Goal: Information Seeking & Learning: Learn about a topic

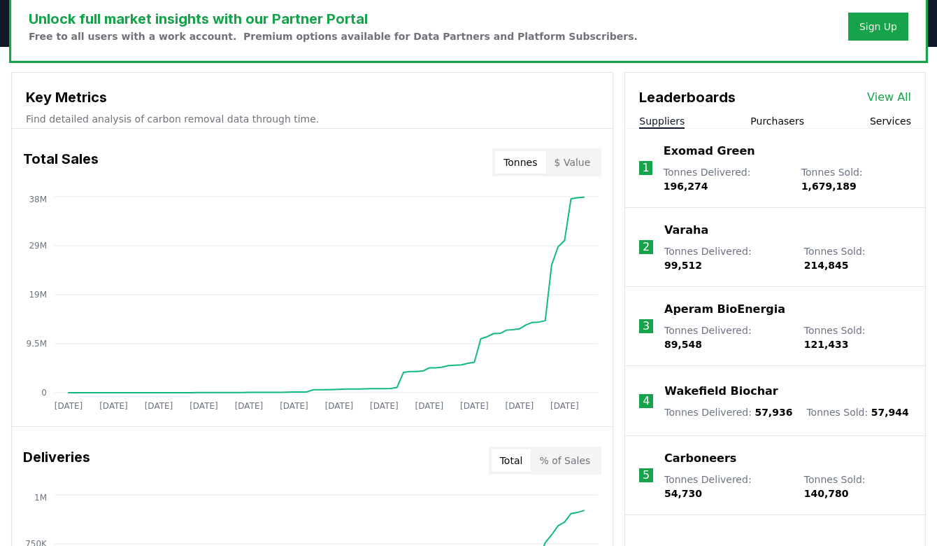
scroll to position [446, 0]
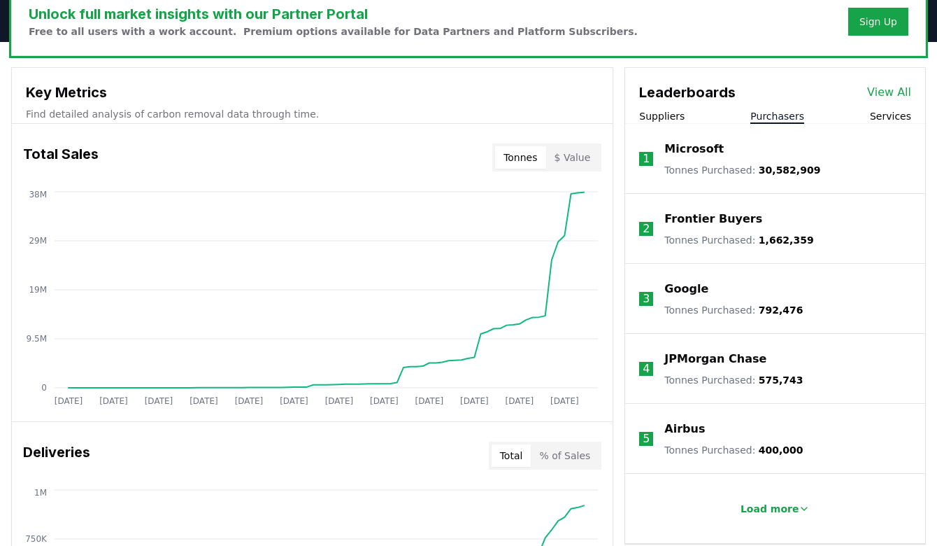
click at [779, 112] on button "Purchasers" at bounding box center [777, 116] width 54 height 14
click at [897, 113] on button "Services" at bounding box center [890, 116] width 41 height 14
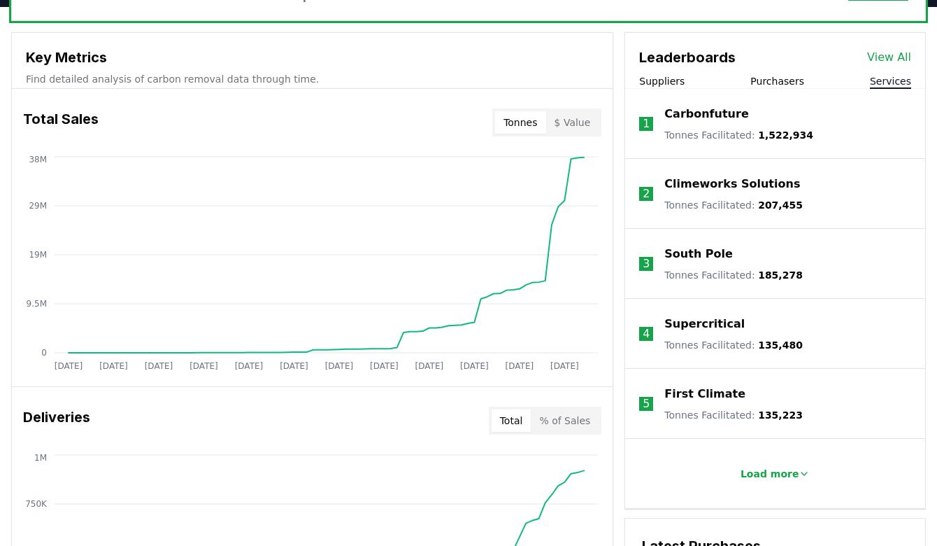
click at [736, 117] on p "Carbonfuture" at bounding box center [706, 114] width 84 height 17
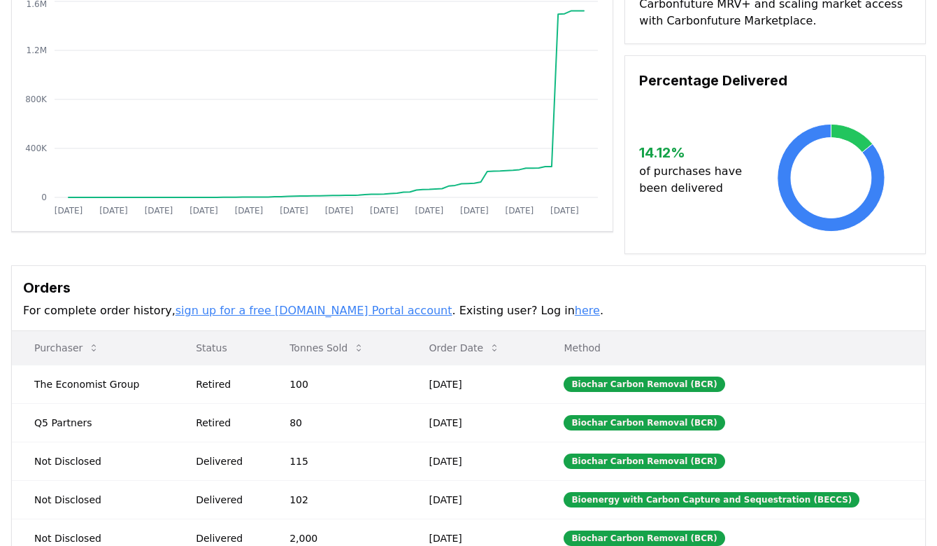
scroll to position [159, 0]
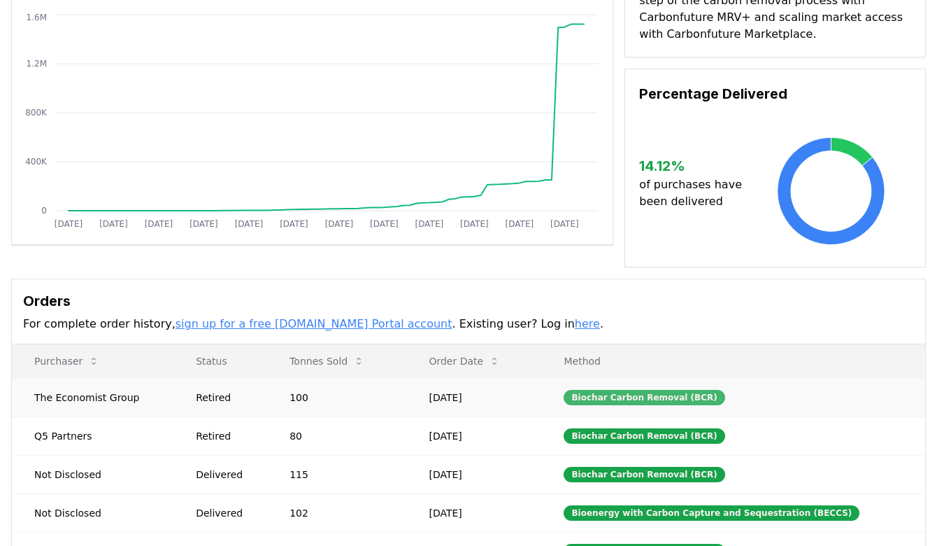
click at [642, 397] on div "Biochar Carbon Removal (BCR)" at bounding box center [644, 397] width 161 height 15
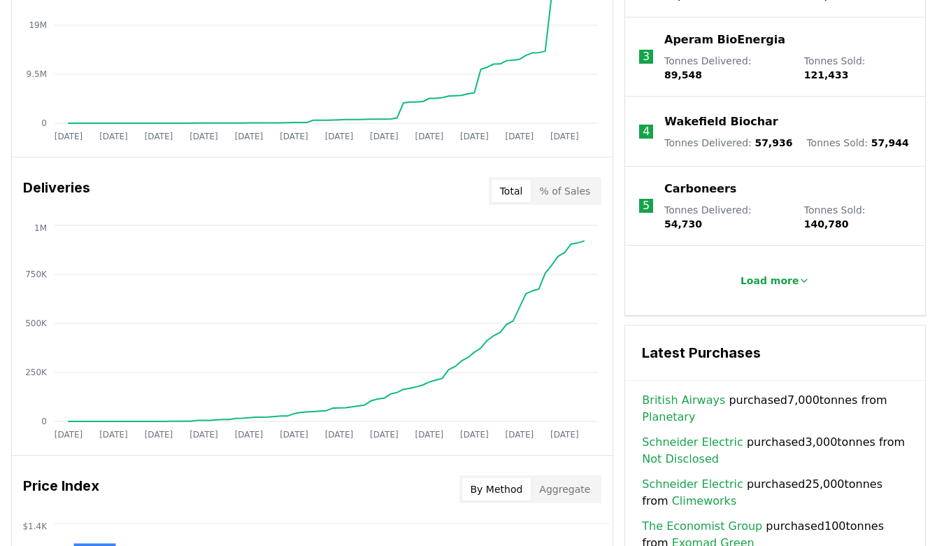
scroll to position [699, 0]
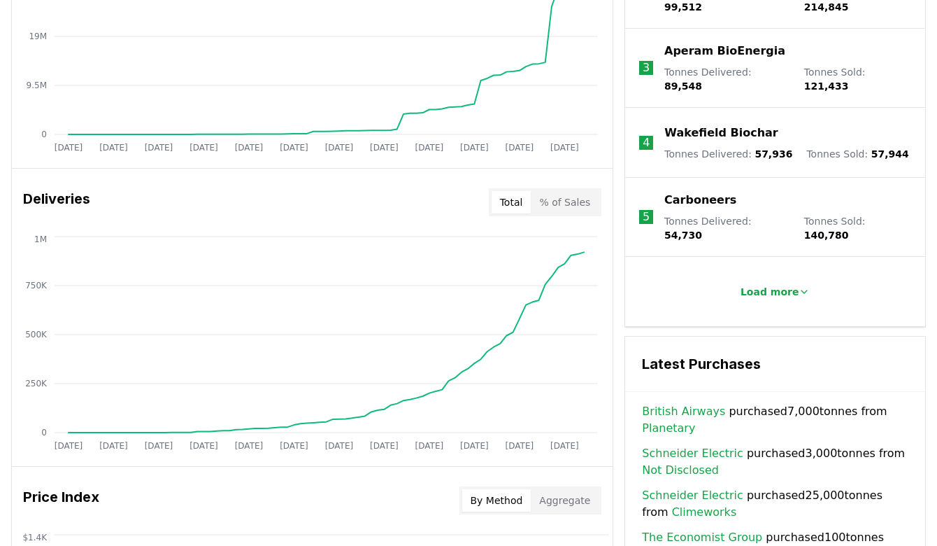
click at [697, 192] on p "Carboneers" at bounding box center [700, 200] width 72 height 17
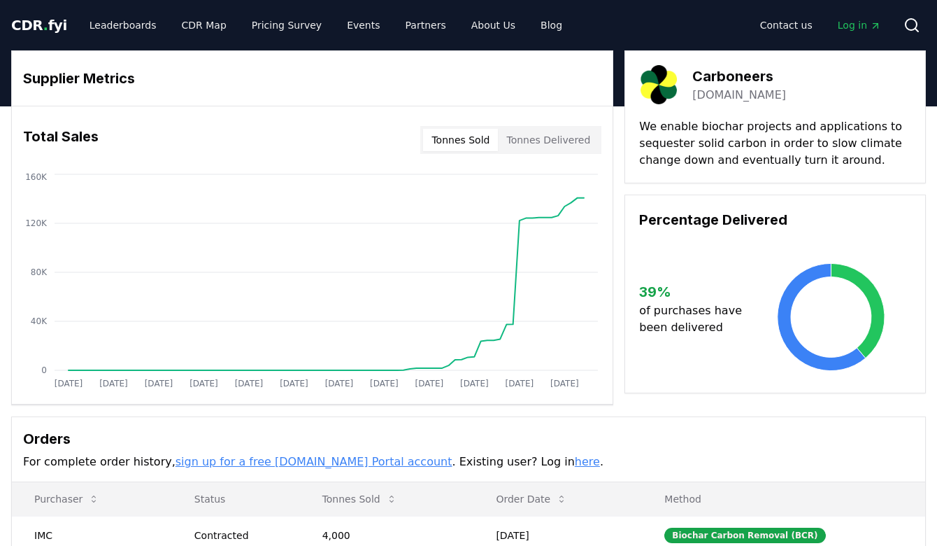
click at [564, 137] on button "Tonnes Delivered" at bounding box center [548, 140] width 101 height 22
click at [472, 142] on button "Tonnes Sold" at bounding box center [460, 140] width 75 height 22
click at [549, 138] on button "Tonnes Delivered" at bounding box center [548, 140] width 101 height 22
click at [203, 29] on link "CDR Map" at bounding box center [204, 25] width 67 height 25
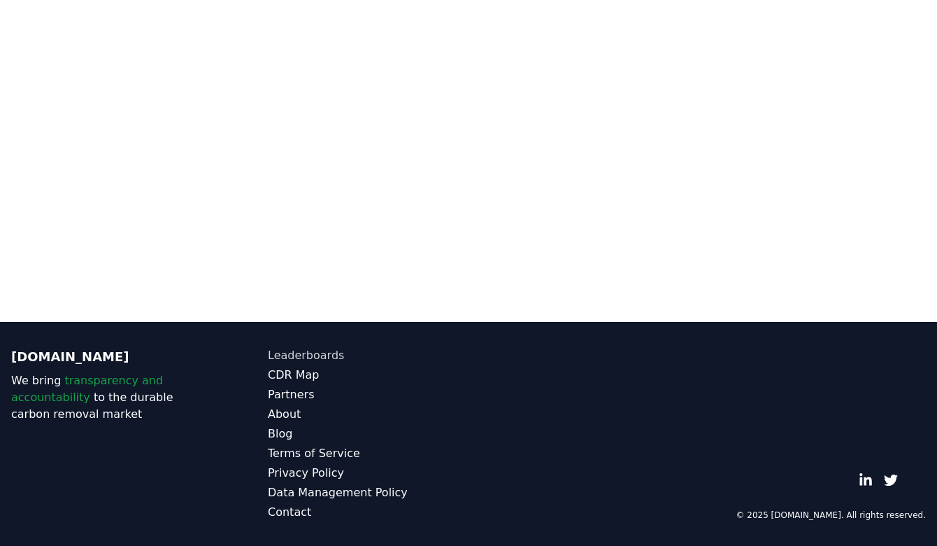
scroll to position [445, 0]
click at [294, 357] on link "Leaderboards" at bounding box center [368, 355] width 201 height 17
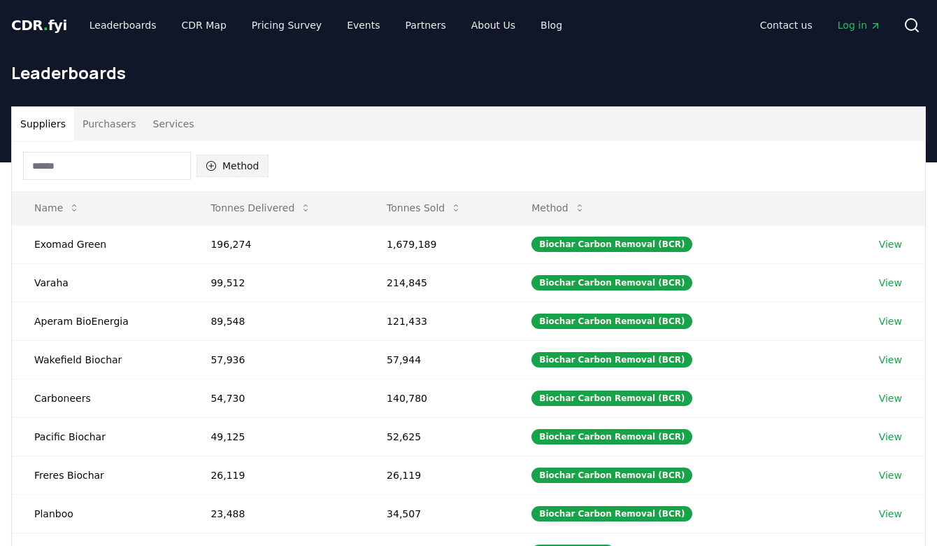
click at [241, 162] on button "Method" at bounding box center [233, 166] width 72 height 22
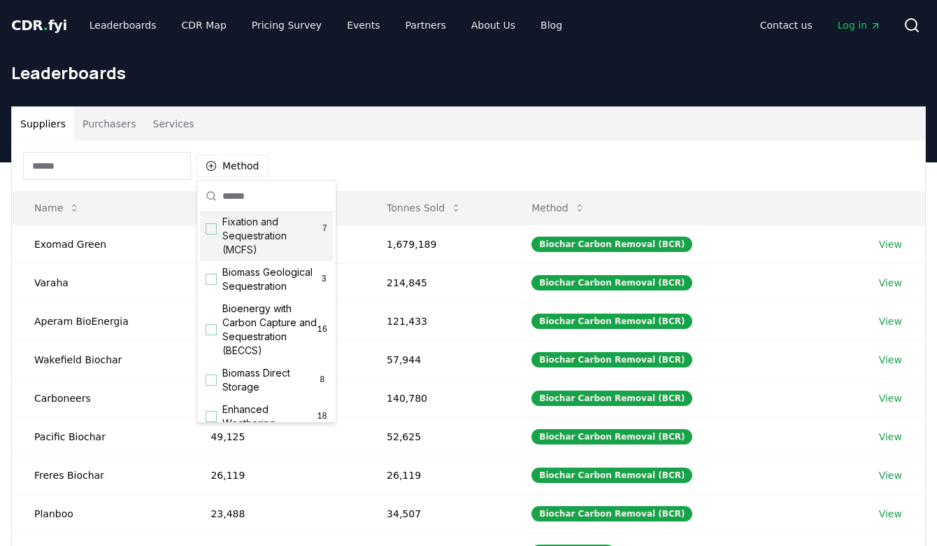
scroll to position [88, 0]
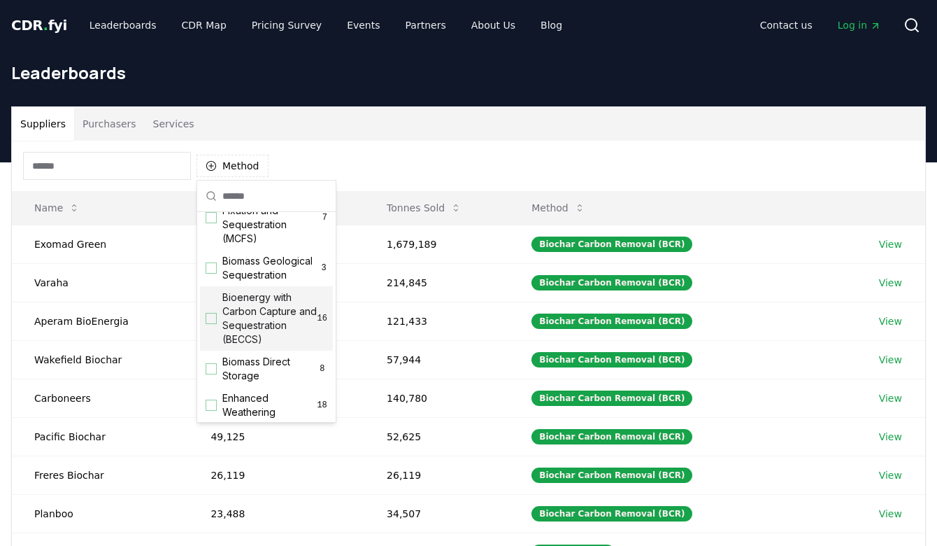
click at [212, 324] on div "Bioenergy with Carbon Capture and Sequestration (BECCS) 16" at bounding box center [266, 318] width 133 height 64
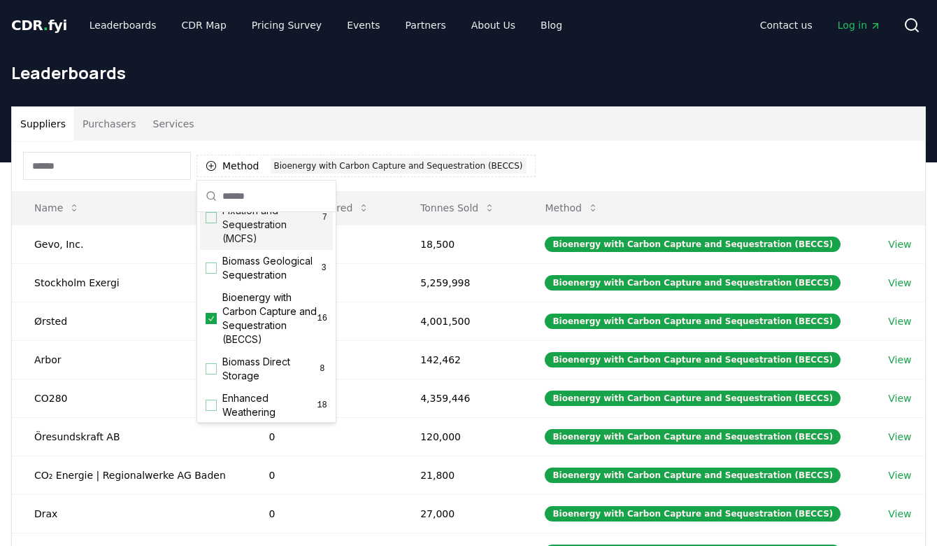
click at [591, 147] on div "Method 1 Bioenergy with Carbon Capture and Sequestration (BECCS)" at bounding box center [468, 166] width 913 height 50
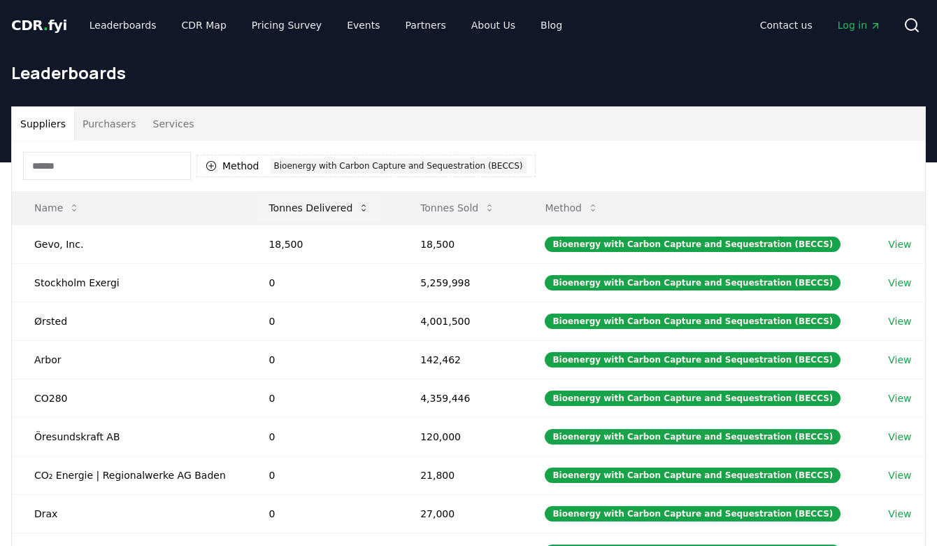
click at [352, 215] on button "Tonnes Delivered" at bounding box center [318, 208] width 123 height 28
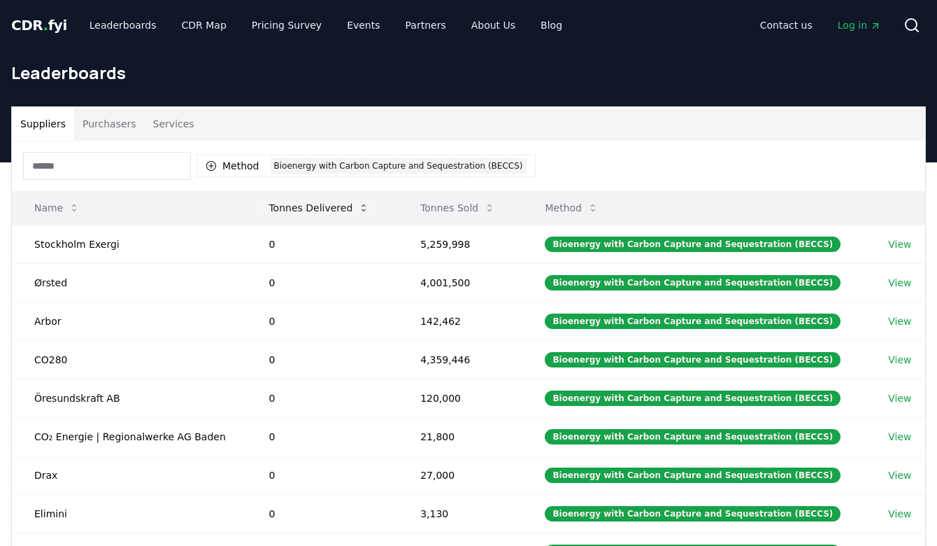
click at [352, 215] on button "Tonnes Delivered" at bounding box center [318, 208] width 123 height 28
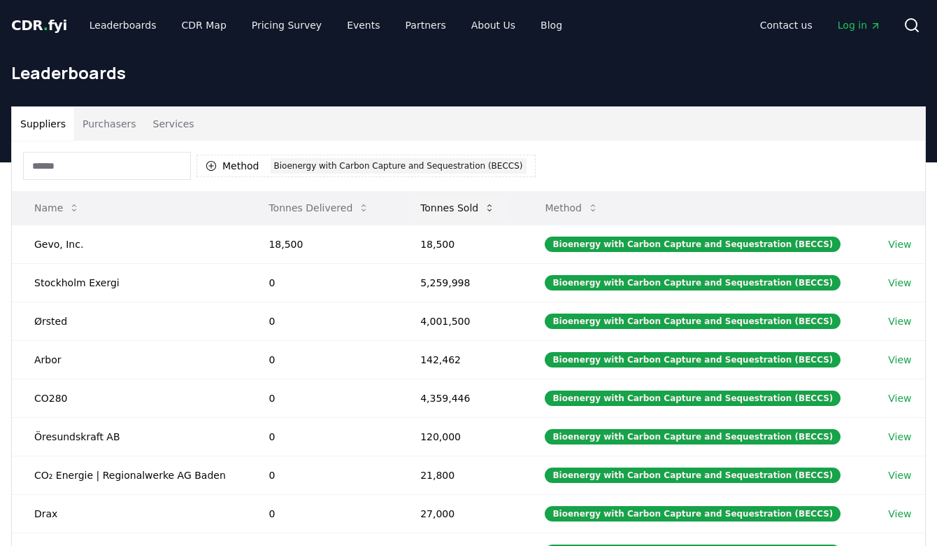
click at [494, 207] on icon at bounding box center [489, 207] width 11 height 11
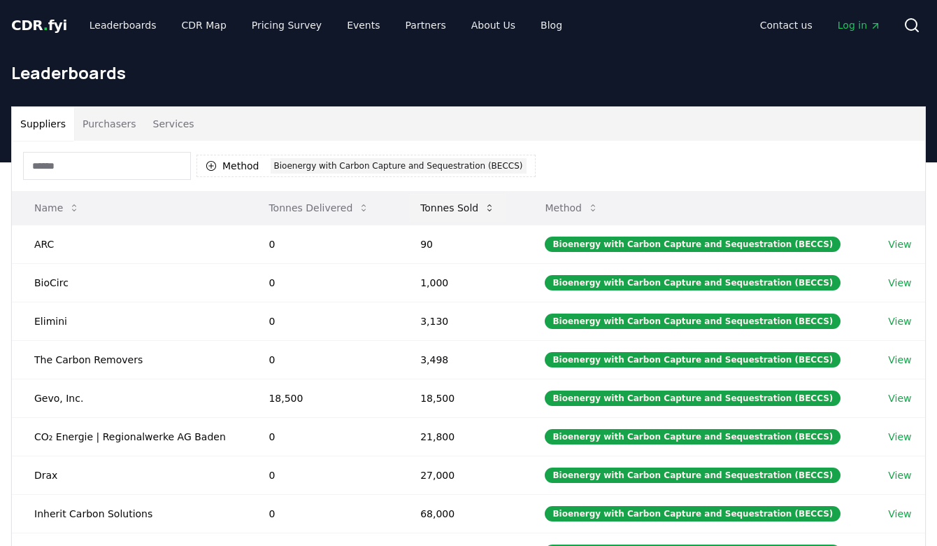
click at [494, 207] on icon at bounding box center [489, 207] width 11 height 11
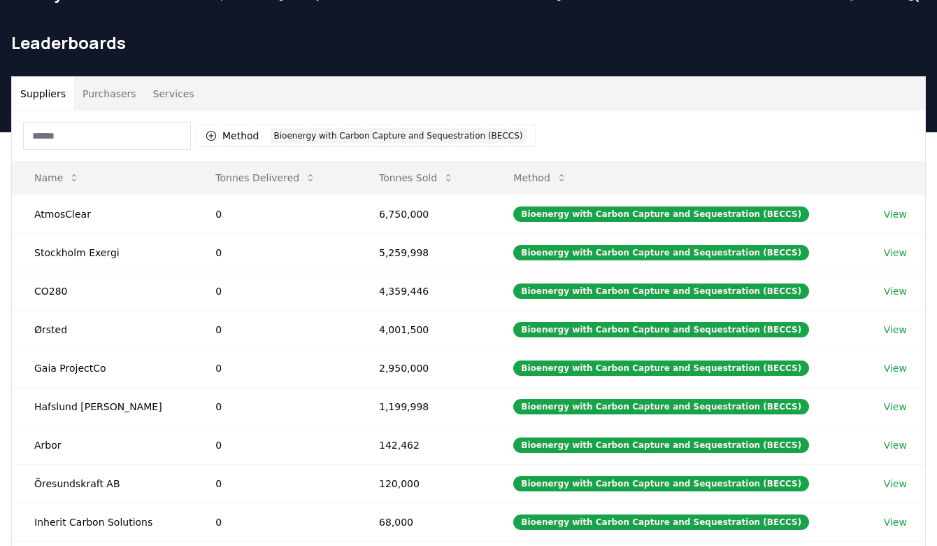
scroll to position [43, 0]
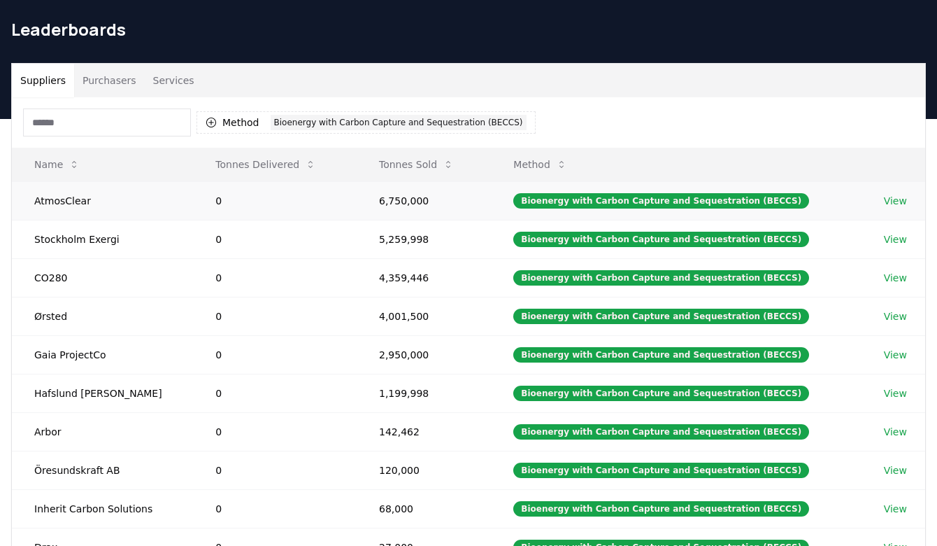
click at [889, 204] on link "View" at bounding box center [895, 201] width 23 height 14
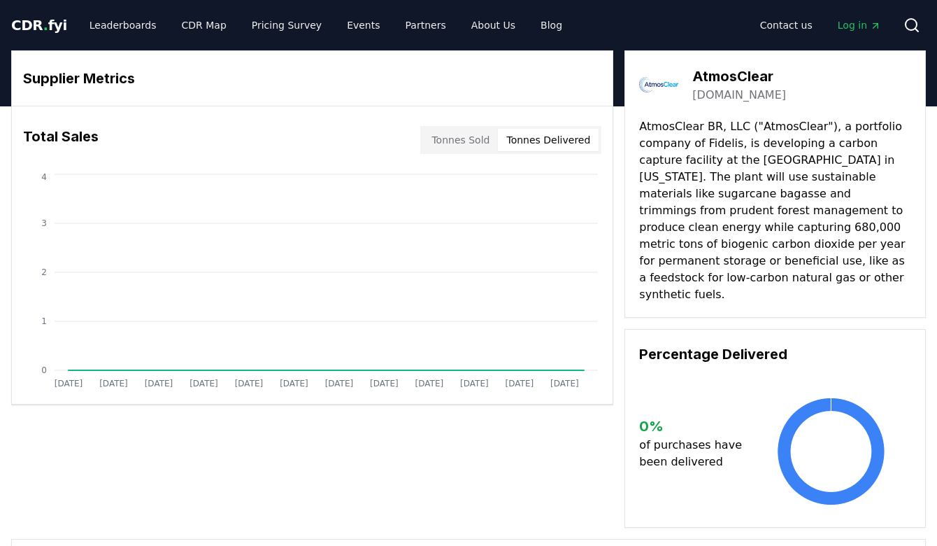
click at [569, 129] on button "Tonnes Delivered" at bounding box center [548, 140] width 101 height 22
click at [484, 142] on button "Tonnes Sold" at bounding box center [460, 140] width 75 height 22
click at [801, 291] on div "AtmosClear atmosclear.earth AtmosClear BR, LLC ("AtmosClear"), a portfolio comp…" at bounding box center [775, 183] width 301 height 267
click at [57, 27] on span "CDR . fyi" at bounding box center [39, 25] width 56 height 17
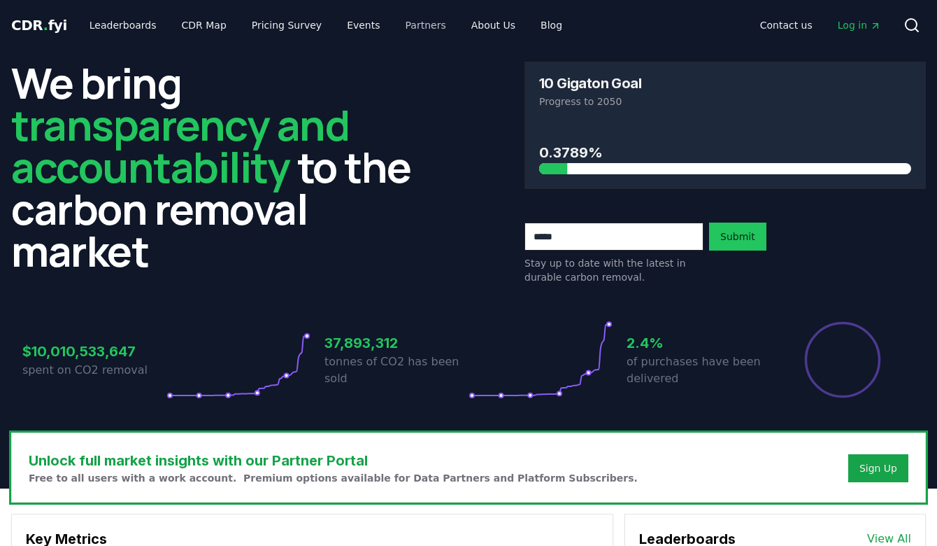
click at [415, 22] on link "Partners" at bounding box center [425, 25] width 63 height 25
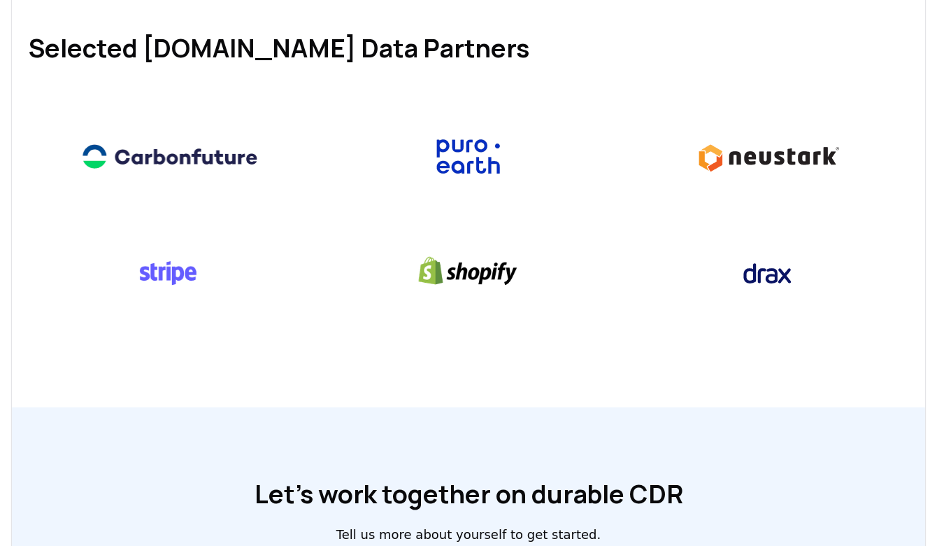
scroll to position [685, 0]
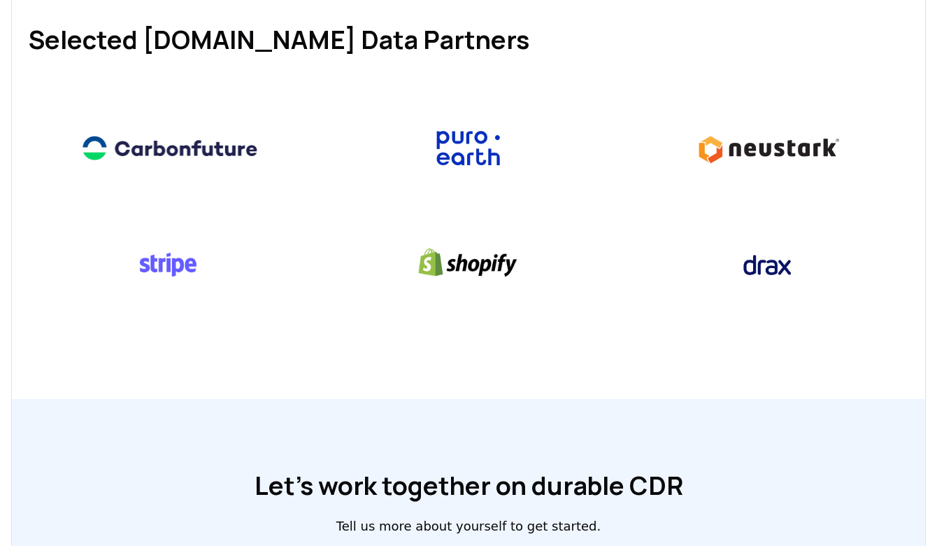
click at [287, 390] on div "Our Partner benefits Promote your CDR activity Publish, edit, and confirm your …" at bounding box center [468, 115] width 913 height 1075
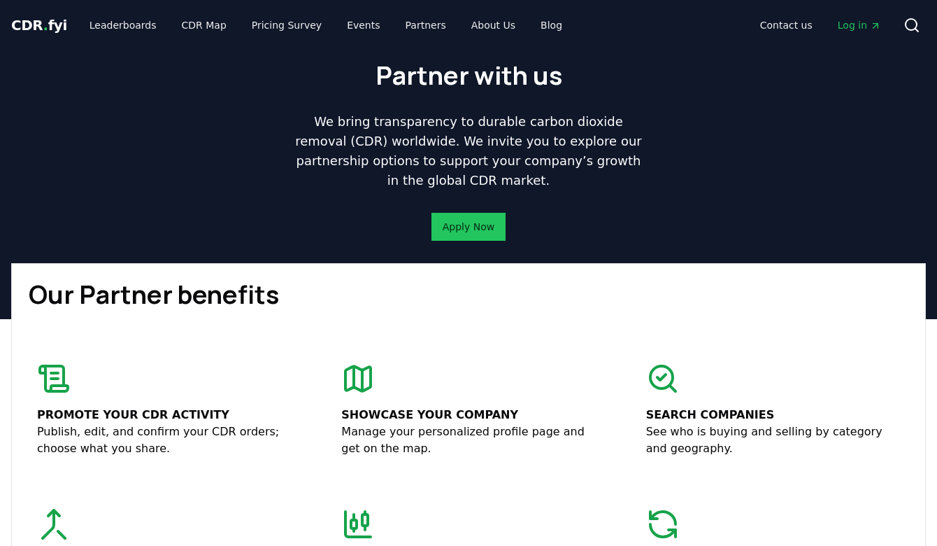
scroll to position [0, 0]
click at [470, 30] on link "About Us" at bounding box center [493, 25] width 66 height 25
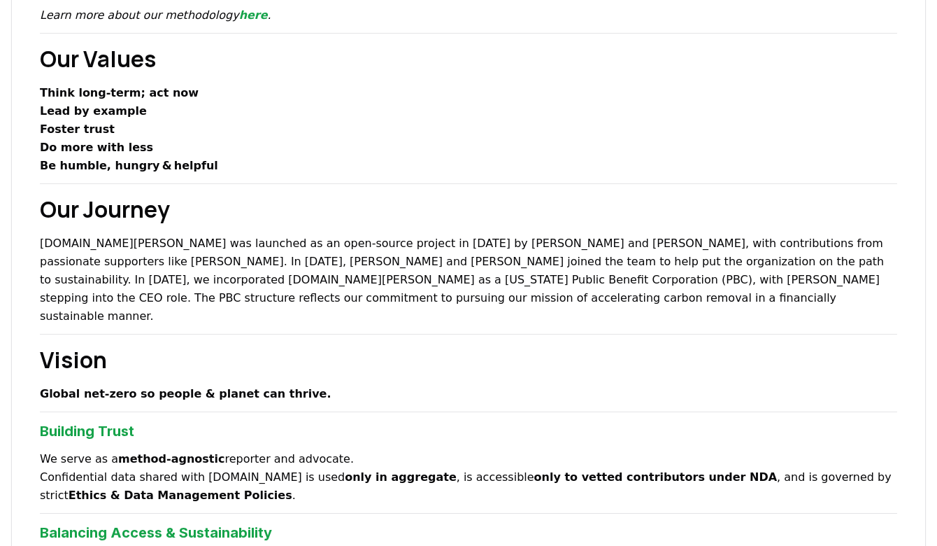
scroll to position [314, 0]
click at [276, 266] on p "CDR.fyi was launched as an open-source project in 2022 by Robert Höglund and Ke…" at bounding box center [468, 279] width 857 height 91
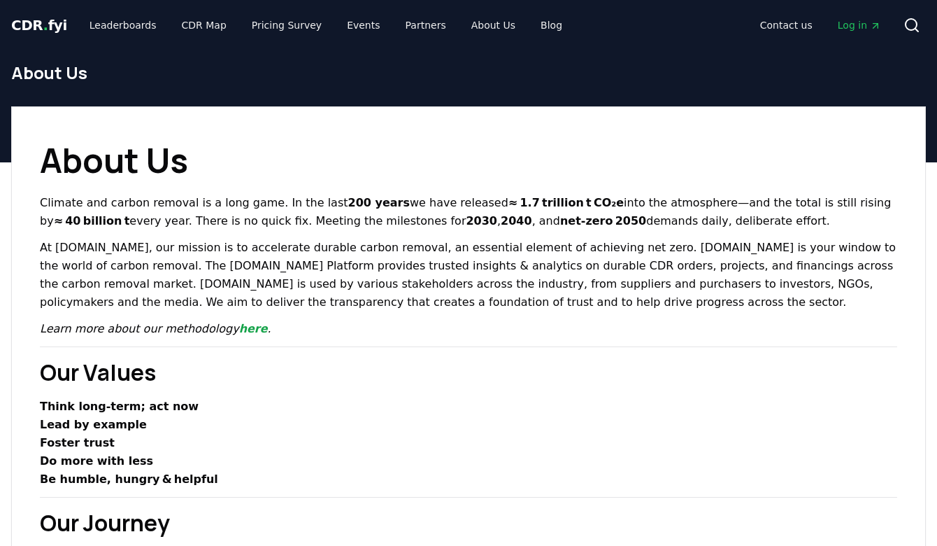
scroll to position [0, 0]
click at [130, 27] on link "Leaderboards" at bounding box center [123, 25] width 90 height 25
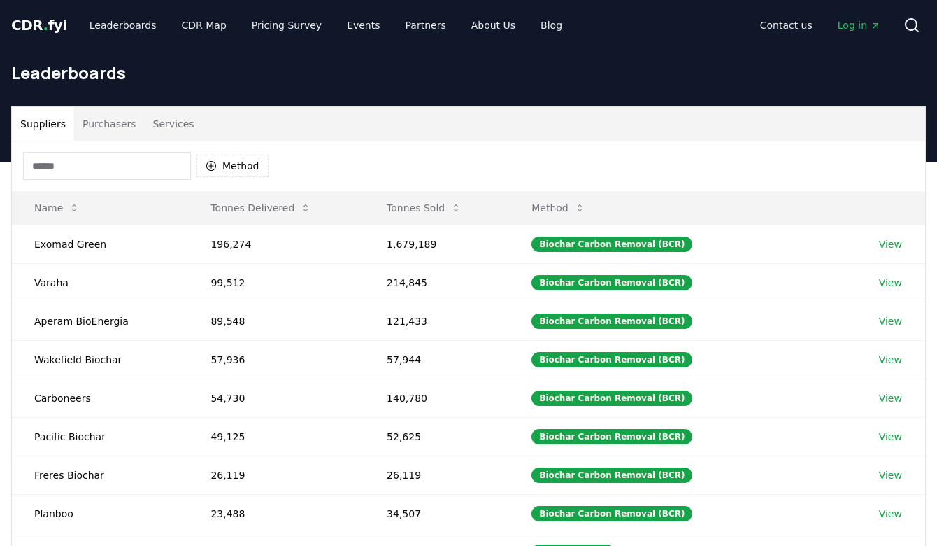
click at [173, 115] on button "Services" at bounding box center [174, 124] width 58 height 34
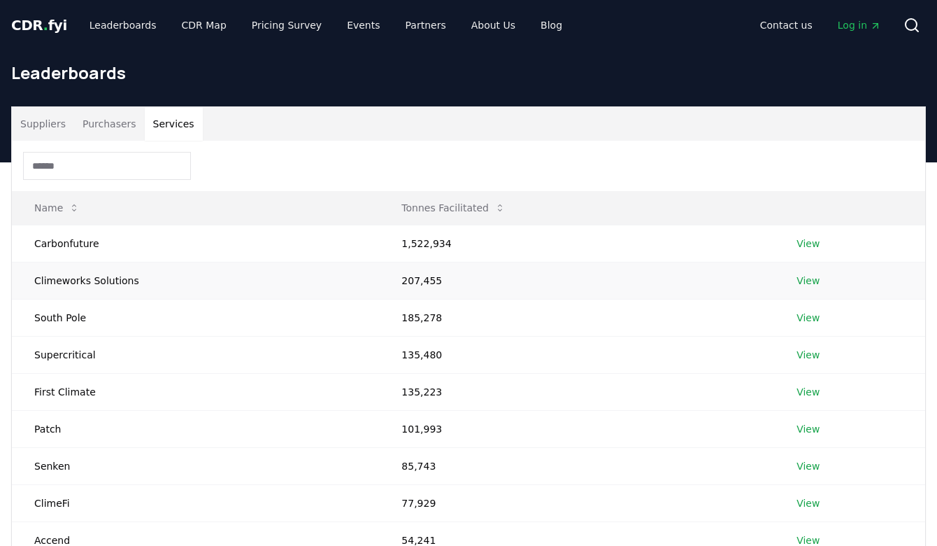
click at [106, 277] on td "Climeworks Solutions" at bounding box center [195, 280] width 367 height 37
click at [811, 280] on link "View" at bounding box center [808, 280] width 23 height 14
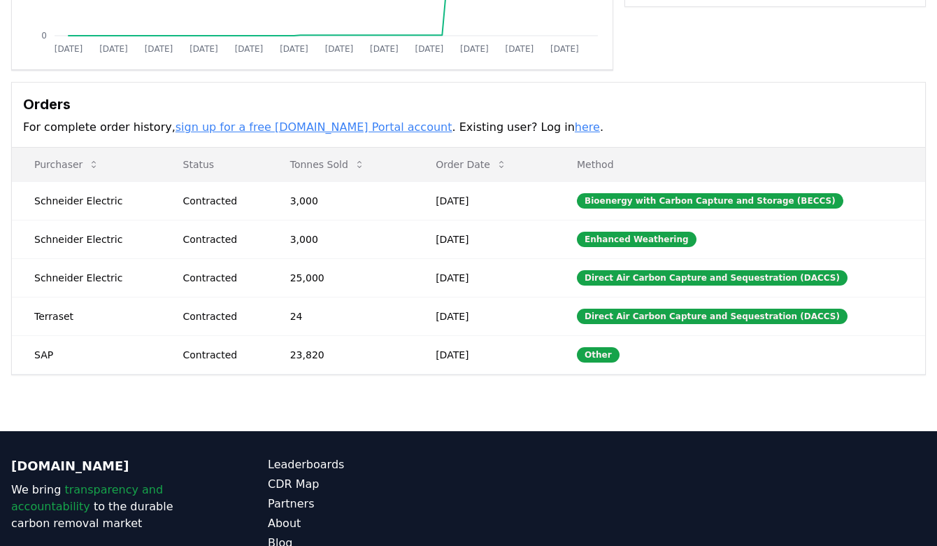
scroll to position [335, 0]
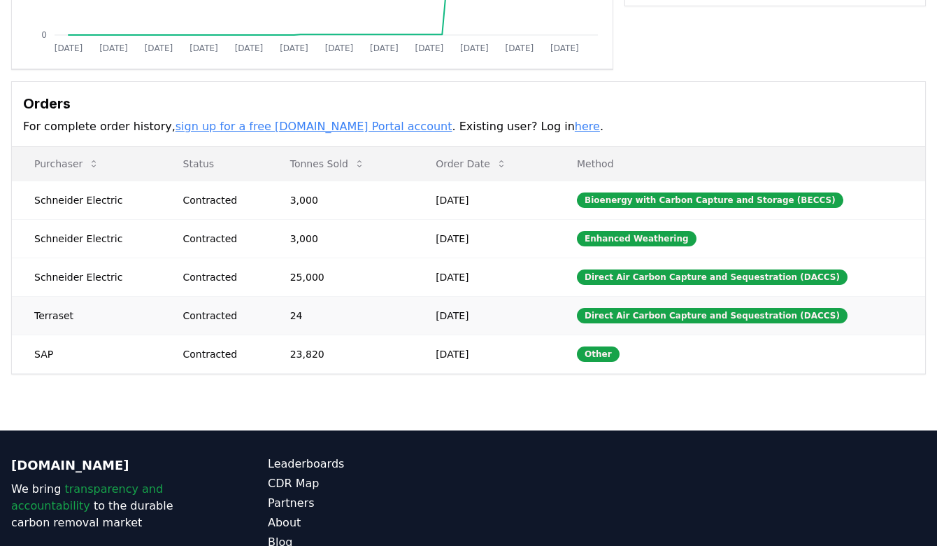
click at [299, 98] on h3 "Orders" at bounding box center [468, 103] width 891 height 21
click at [294, 123] on link "sign up for a free [DOMAIN_NAME] Portal account" at bounding box center [314, 126] width 277 height 13
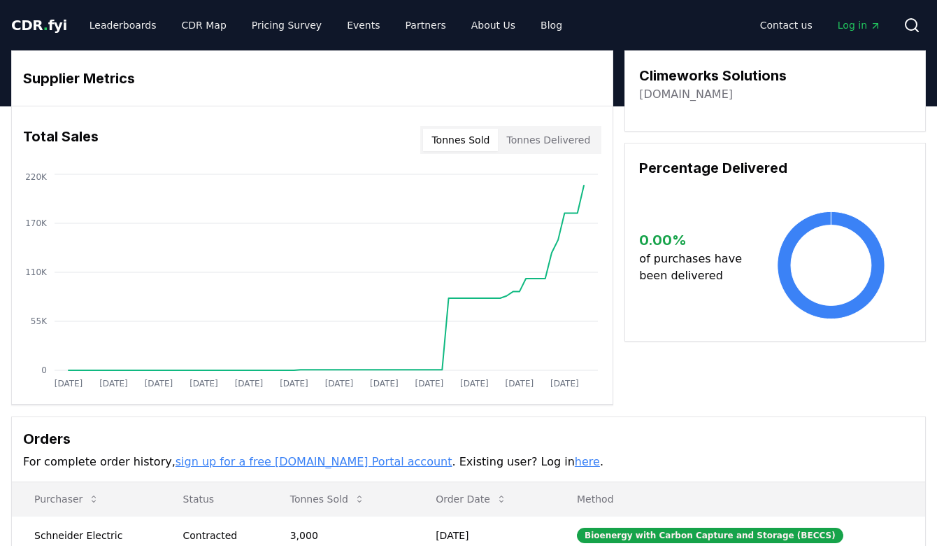
scroll to position [0, 0]
click at [32, 28] on span "CDR . fyi" at bounding box center [39, 25] width 56 height 17
click at [871, 23] on icon "Main" at bounding box center [875, 25] width 11 height 11
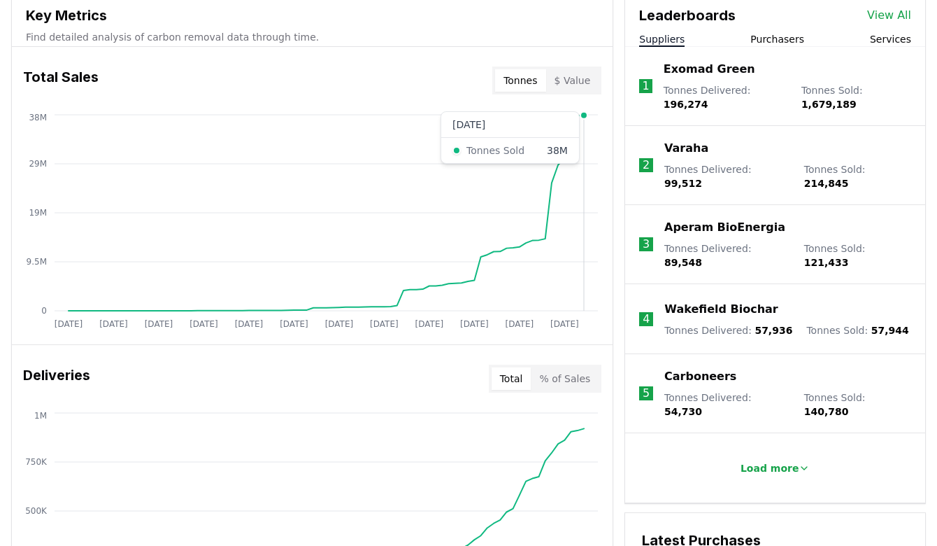
scroll to position [526, 0]
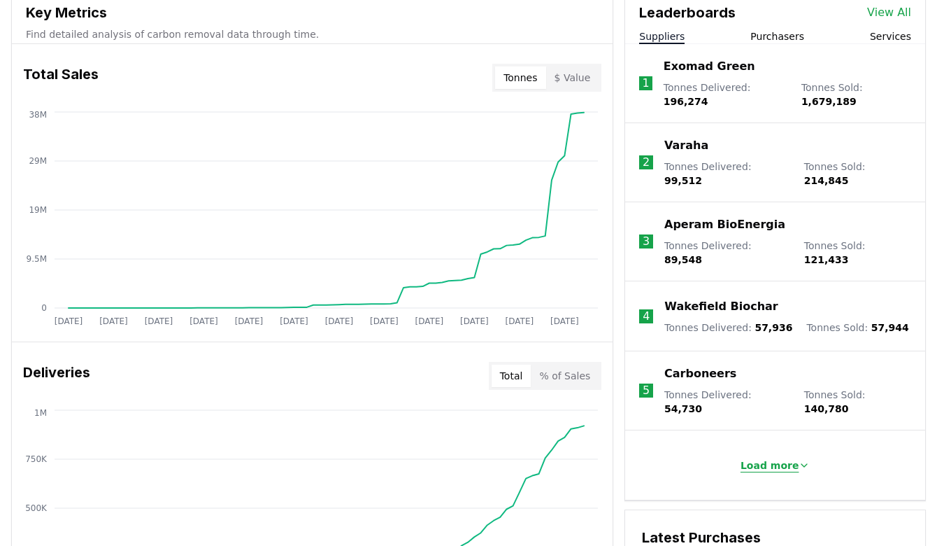
click at [759, 458] on p "Load more" at bounding box center [770, 465] width 59 height 14
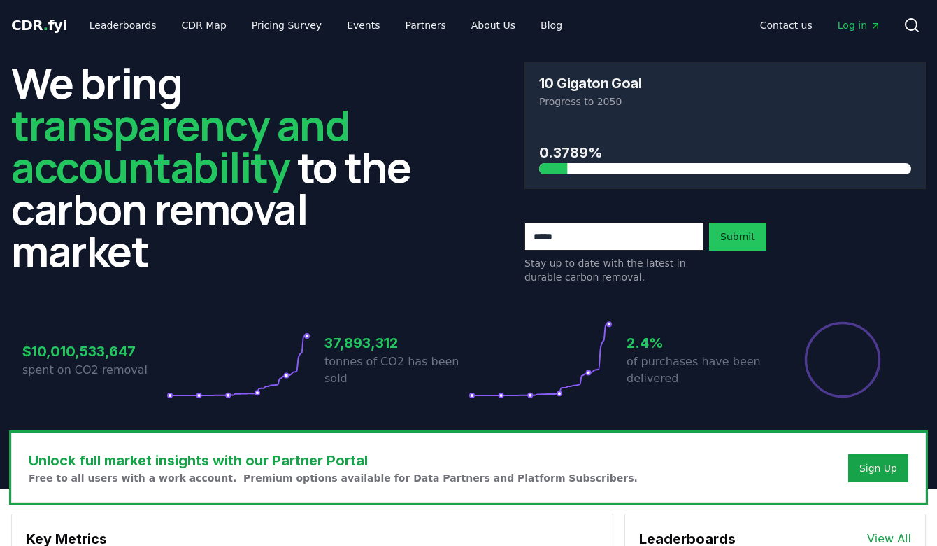
scroll to position [0, 0]
